Goal: Contribute content: Add original content to the website for others to see

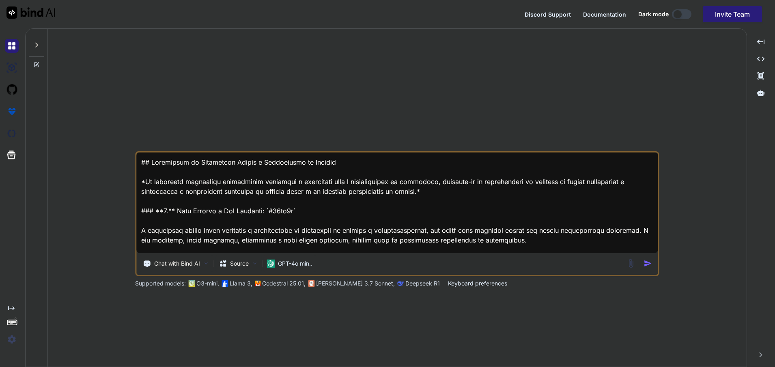
click at [678, 17] on div at bounding box center [678, 14] width 8 height 8
click at [682, 15] on button at bounding box center [681, 14] width 19 height 10
type textarea "x"
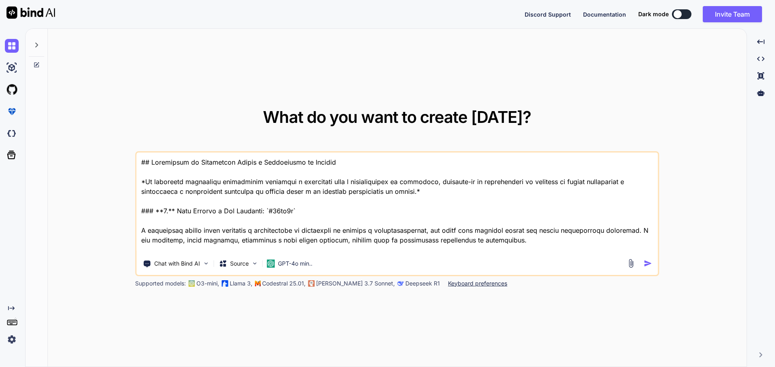
click at [660, 50] on div "What do you want to create [DATE]? Chat with Bind AI Source GPT-4o min.. Suppor…" at bounding box center [397, 198] width 699 height 339
click at [686, 11] on button at bounding box center [681, 14] width 19 height 10
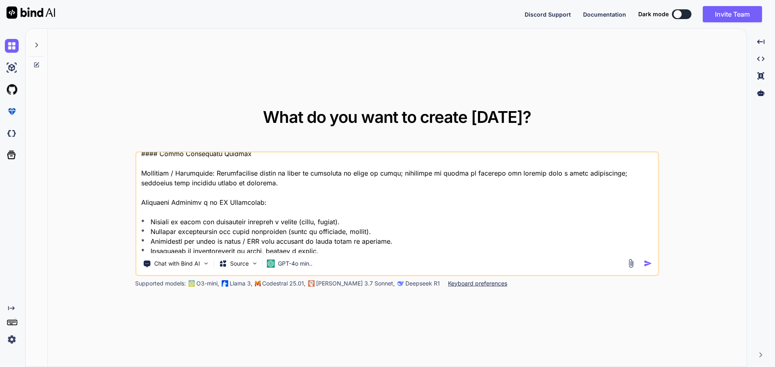
scroll to position [469, 0]
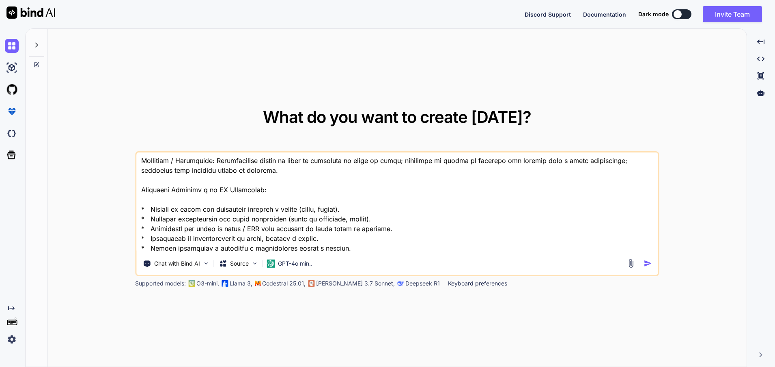
click at [315, 245] on textarea at bounding box center [397, 203] width 522 height 101
paste textarea "LoremIpsum — Dolorsita Consect & Adipis el Seddoeiu > Temporinc utlaboreetd: **…"
type textarea "# LoremIpsum — Dolorsita Consect & Adipis el Seddoeiu > Temporinc utlaboreetd: …"
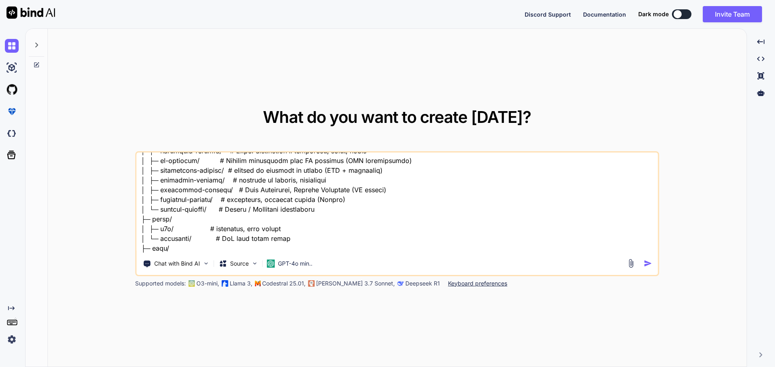
type textarea "x"
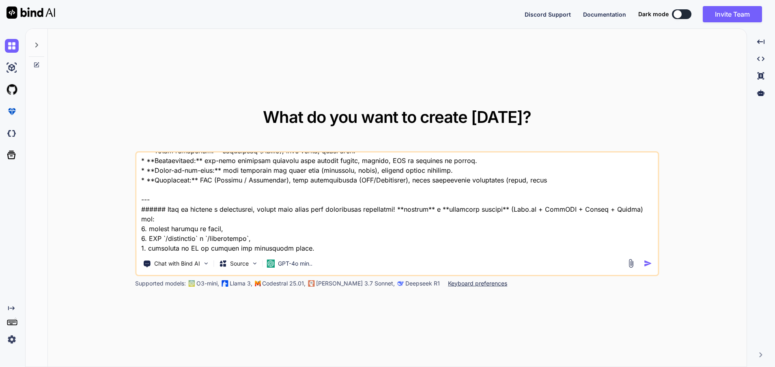
type textarea "# LoremIpsum — Dolorsita Consect & Adipis el Seddoeiu > Temporinc utlaboreetd: …"
click at [624, 266] on div "Chat with Bind AI Source GPT-4o min.." at bounding box center [381, 264] width 490 height 16
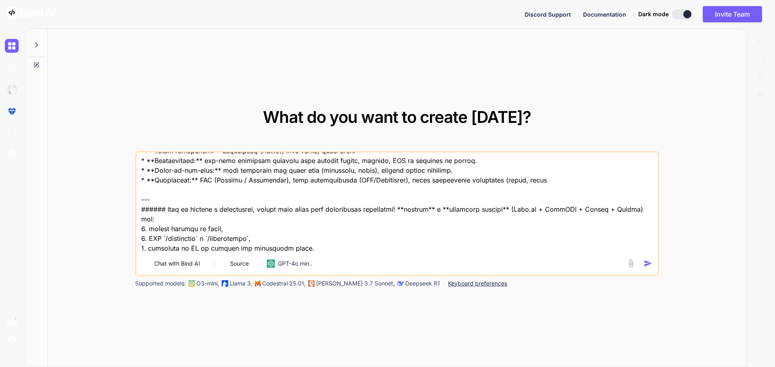
click at [628, 267] on img at bounding box center [630, 263] width 9 height 9
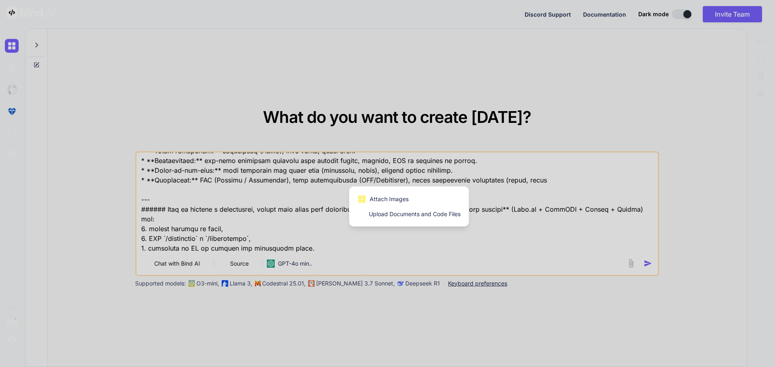
click at [409, 210] on span "Upload Documents and Code Files" at bounding box center [415, 214] width 92 height 8
type textarea "x"
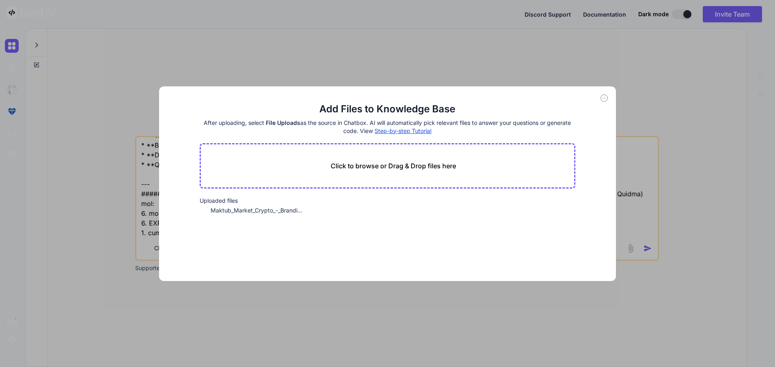
click at [403, 166] on p "Click to browse or Drag & Drop files here" at bounding box center [393, 166] width 125 height 10
type input "C:\fakepath\NexusBuild Cores e Elementos Consistentes.png"
click at [645, 176] on div "Add Files to Knowledge Base After uploading, select File Uploads as the source …" at bounding box center [387, 183] width 775 height 367
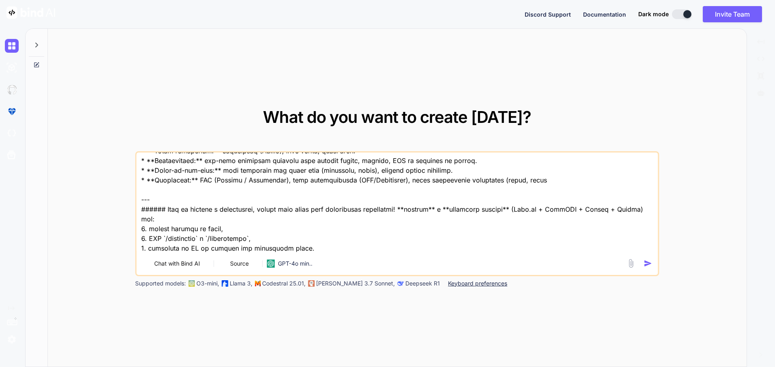
click at [632, 265] on img at bounding box center [630, 263] width 9 height 9
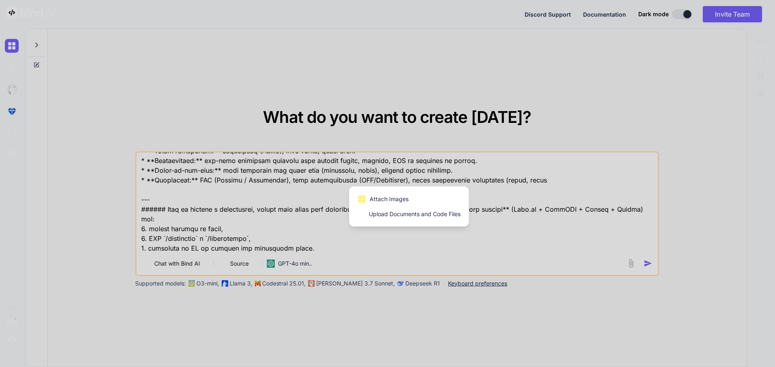
click at [440, 212] on span "Upload Documents and Code Files" at bounding box center [415, 214] width 92 height 8
type textarea "x"
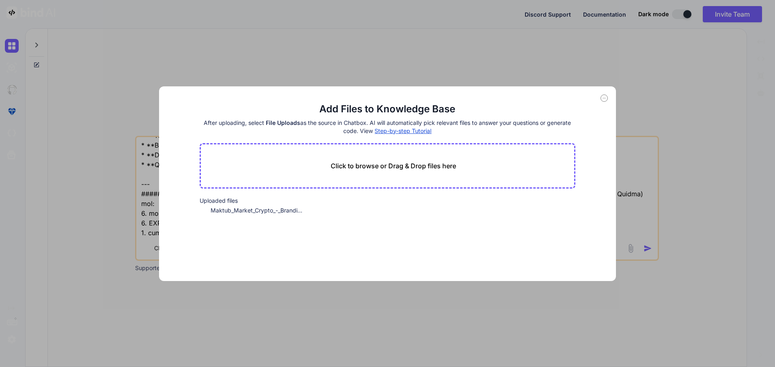
click at [425, 165] on p "Click to browse or Drag & Drop files here" at bounding box center [393, 166] width 125 height 10
type input "C:\fakepath\Nexus AI — Motor de Correlação de Impacto.pdf"
click at [230, 214] on span "484.06 KB" at bounding box center [237, 218] width 29 height 8
click at [639, 176] on div "Add Files to Knowledge Base After uploading, select File Uploads as the source …" at bounding box center [387, 183] width 775 height 367
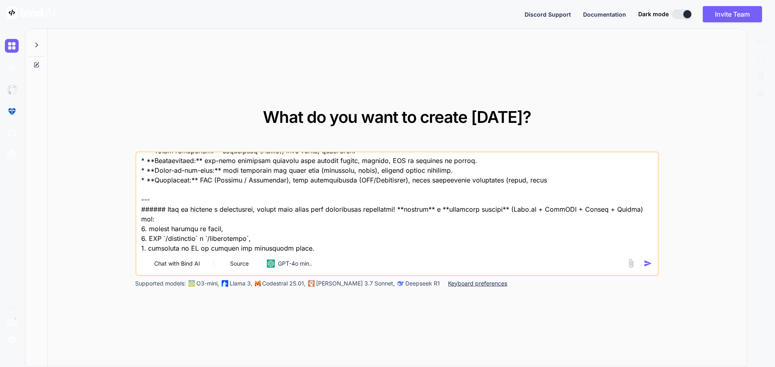
click at [676, 14] on button at bounding box center [681, 14] width 19 height 10
click at [680, 17] on button at bounding box center [681, 14] width 19 height 10
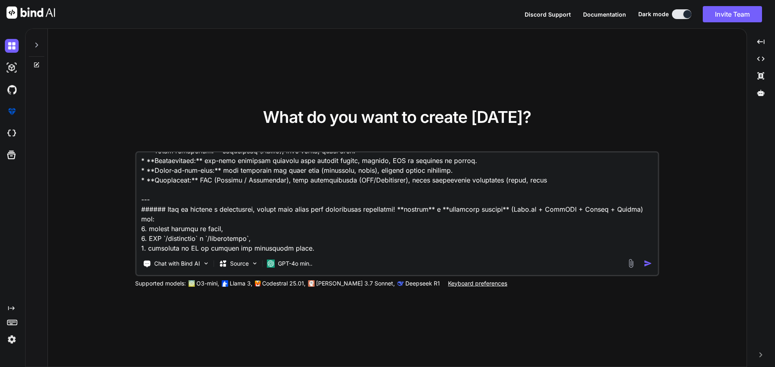
click at [645, 271] on div "Chat with Bind AI Source GPT-4o min.." at bounding box center [395, 264] width 519 height 16
click at [645, 268] on div "Chat with Bind AI Source GPT-4o min.." at bounding box center [395, 264] width 519 height 16
click at [647, 265] on img "button" at bounding box center [648, 263] width 9 height 9
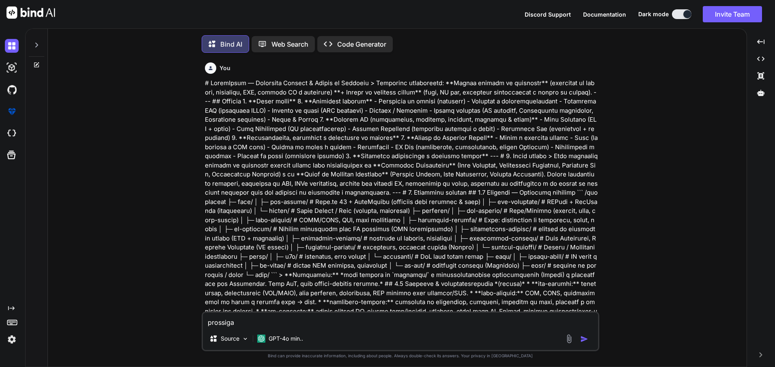
scroll to position [4, 0]
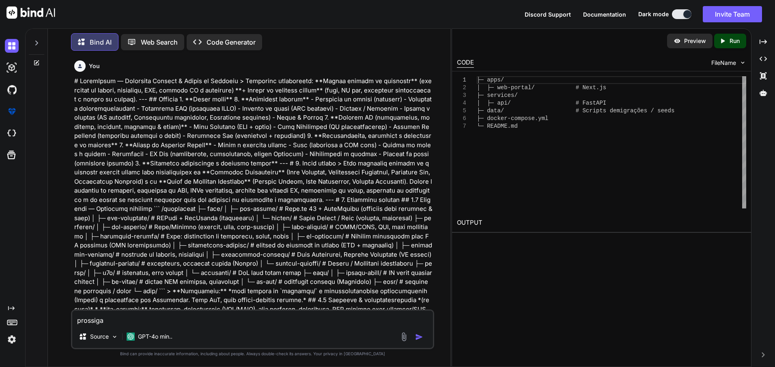
click at [209, 39] on p "Code Generator" at bounding box center [231, 42] width 49 height 10
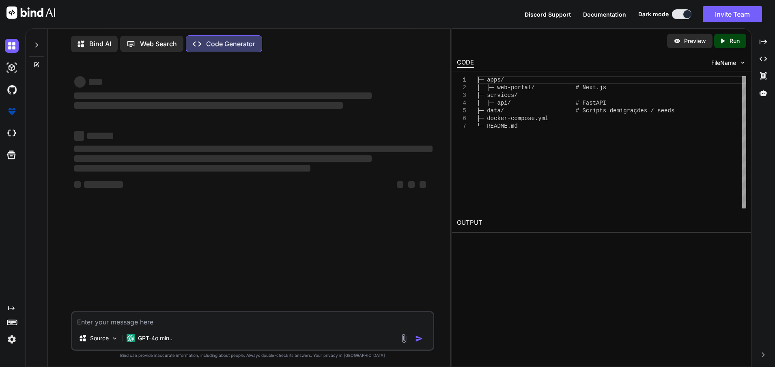
click at [148, 44] on p "Web Search" at bounding box center [158, 44] width 37 height 10
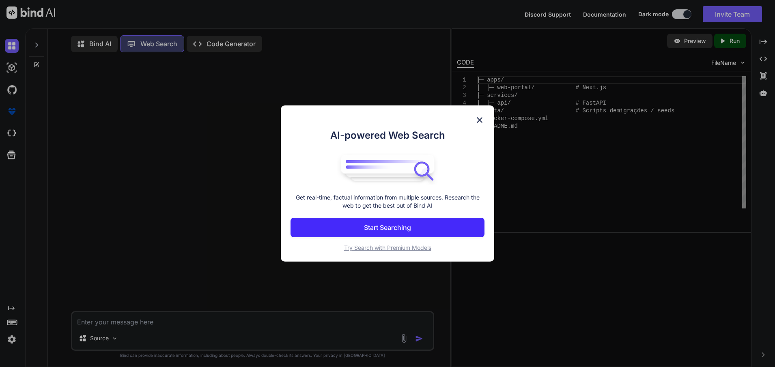
scroll to position [4, 0]
click at [358, 233] on button "Start Searching" at bounding box center [388, 227] width 194 height 19
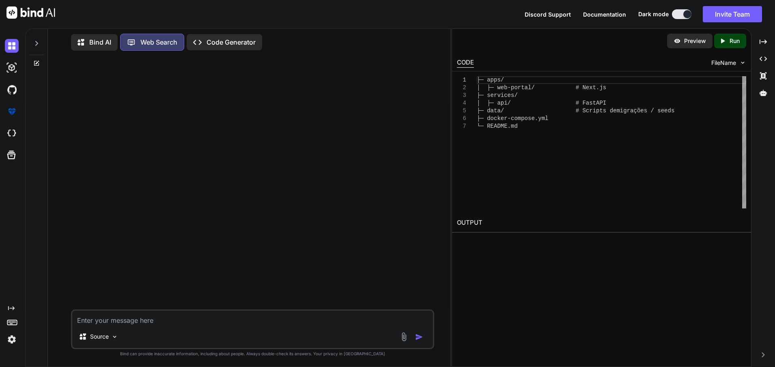
click at [96, 41] on p "Bind AI" at bounding box center [100, 42] width 22 height 10
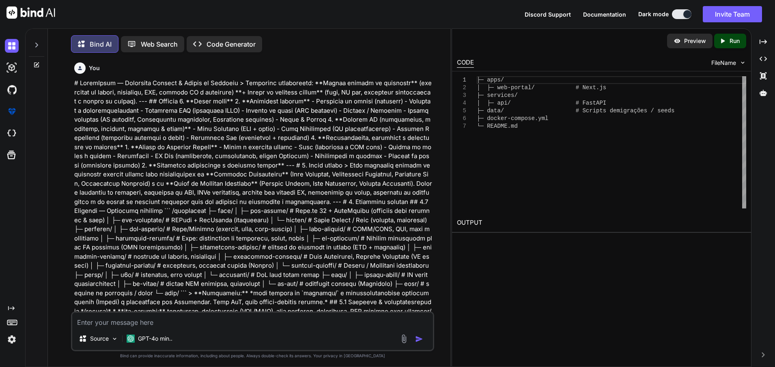
scroll to position [4, 0]
click at [715, 51] on div "Preview Created with Pixso. Run" at bounding box center [601, 41] width 299 height 24
click at [722, 45] on div "Created with Pixso. Run" at bounding box center [730, 41] width 32 height 15
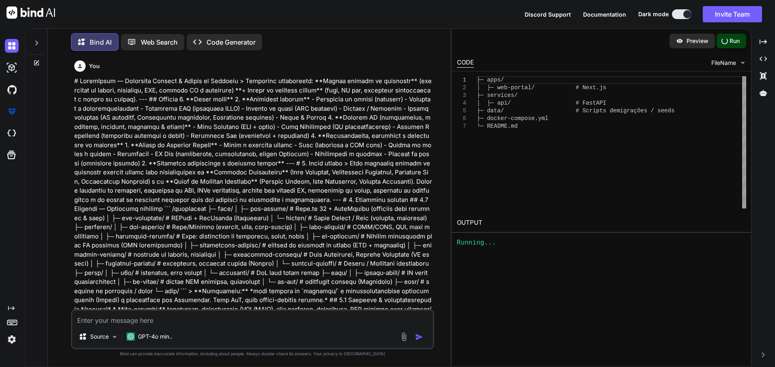
type textarea "x"
